Goal: Register for event/course

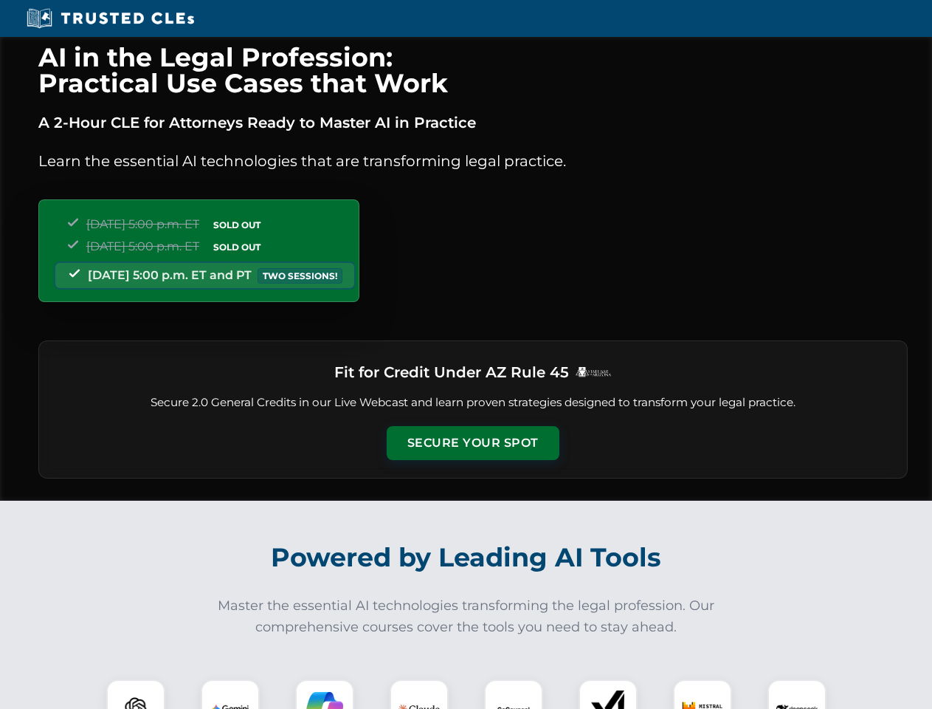
click at [472, 443] on button "Secure Your Spot" at bounding box center [473, 443] width 173 height 34
click at [136, 694] on img at bounding box center [135, 708] width 43 height 43
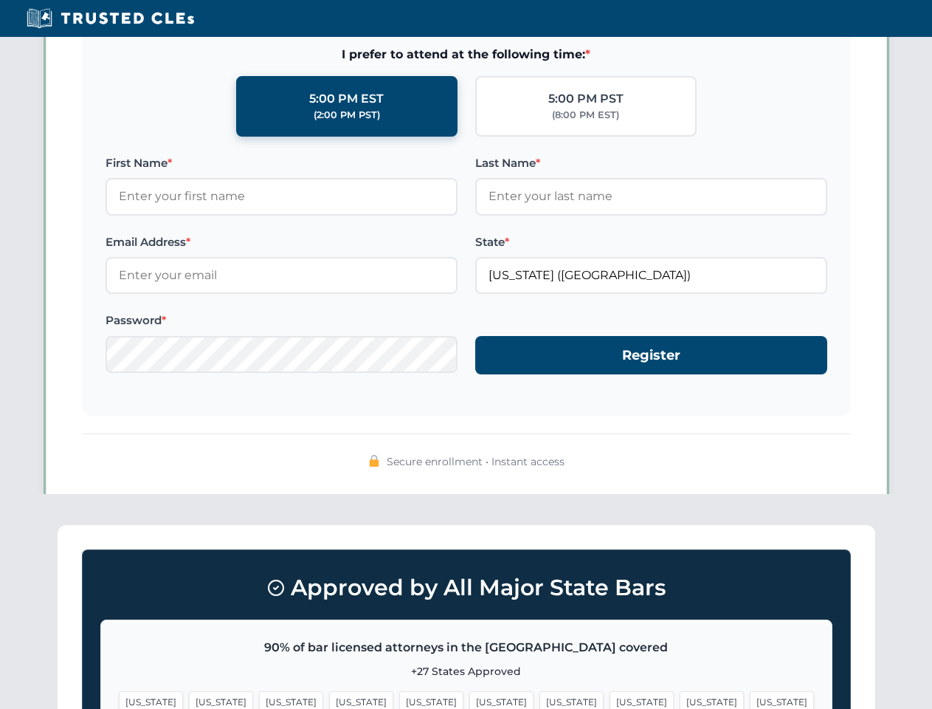
click at [680, 694] on span "[US_STATE]" at bounding box center [712, 701] width 64 height 21
